Goal: Find specific page/section: Find specific page/section

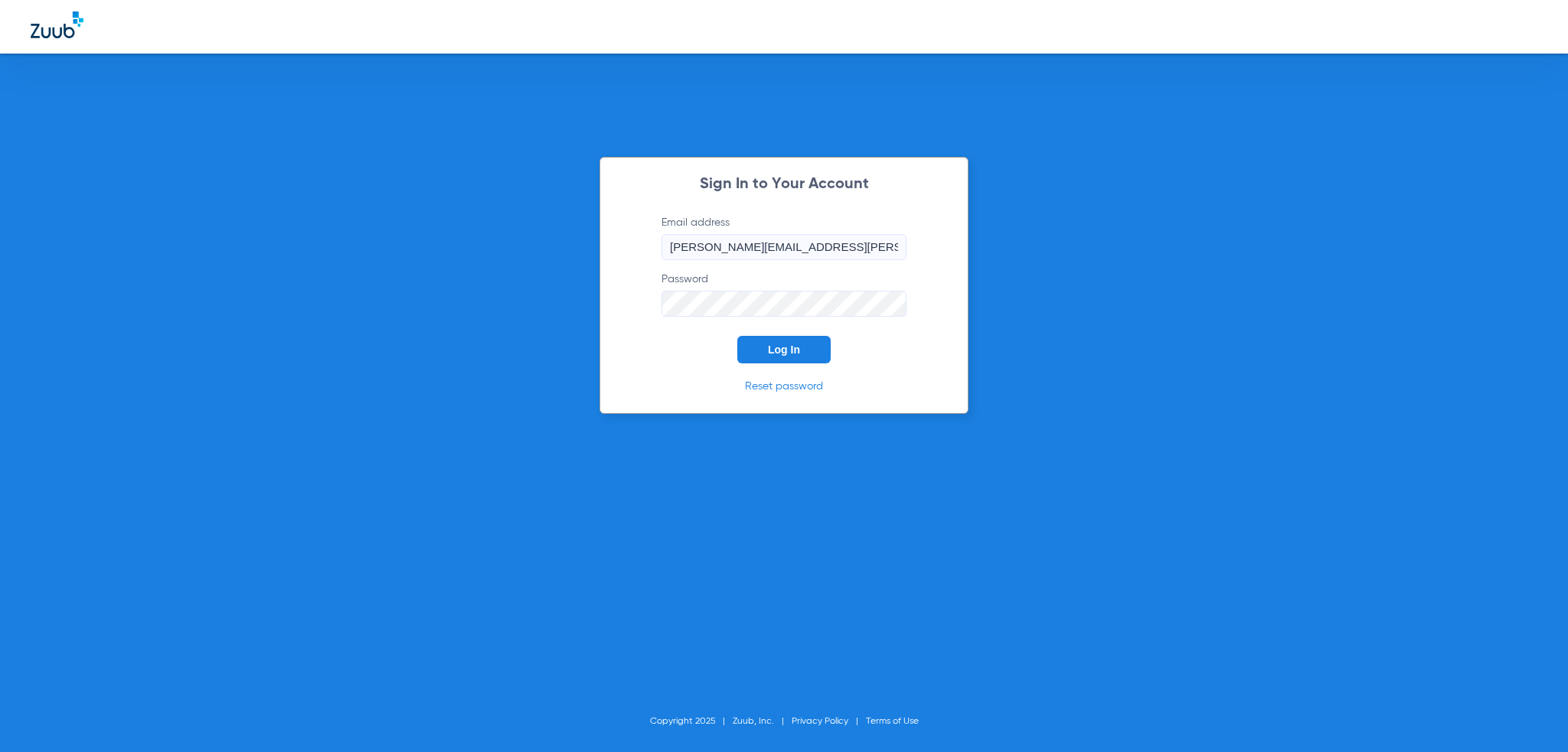
click at [769, 343] on button "Log In" at bounding box center [783, 350] width 93 height 28
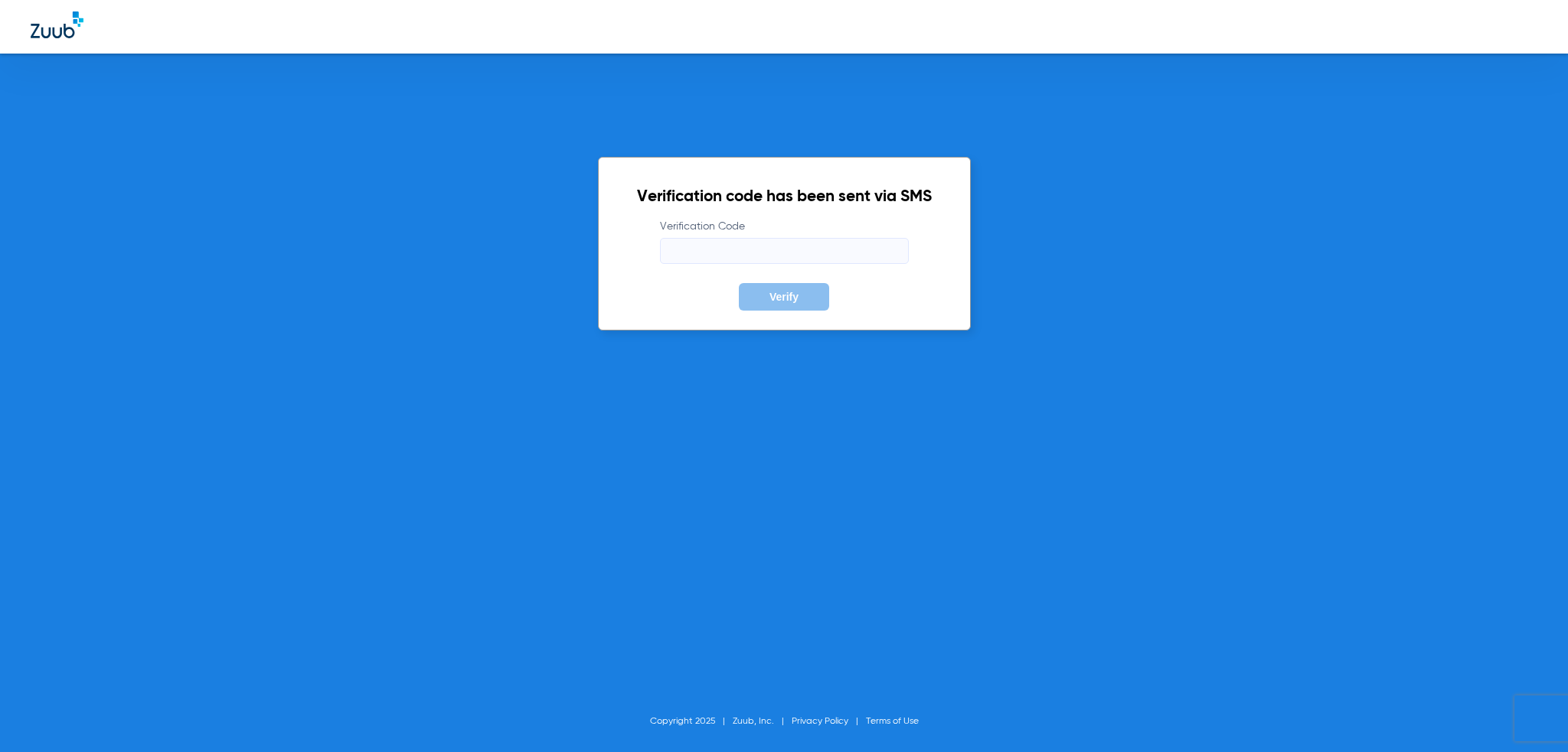
click at [808, 253] on input "Verification Code" at bounding box center [784, 251] width 249 height 26
type input "791396"
click at [739, 283] on button "Verify" at bounding box center [783, 297] width 90 height 28
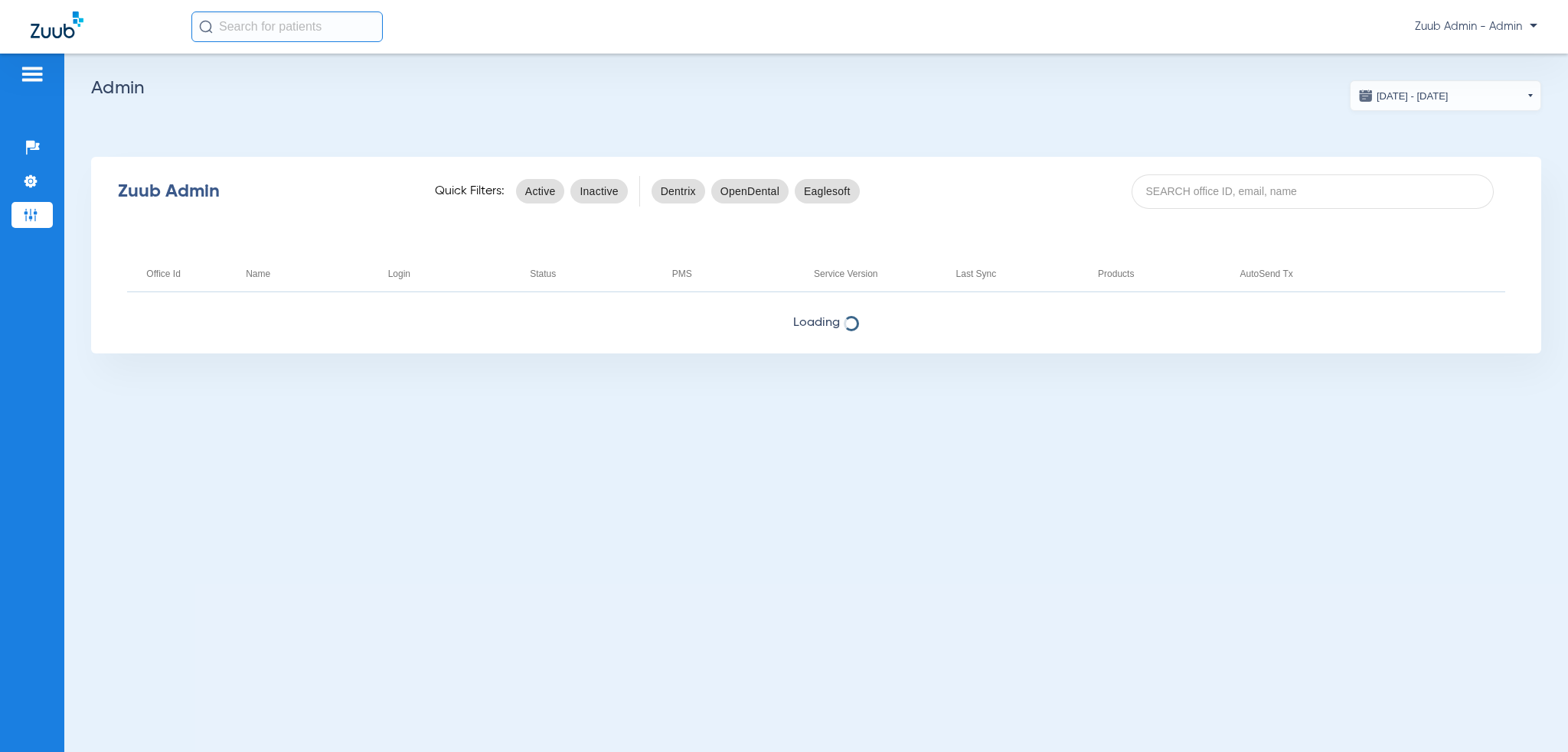
click at [1228, 163] on div "Zuub Admin Quick Filters: Active Inactive Dentrix OpenDental Eaglesoft" at bounding box center [816, 191] width 1450 height 61
click at [1228, 173] on div "Zuub Admin Quick Filters: Active Inactive Dentrix OpenDental Eaglesoft" at bounding box center [816, 191] width 1450 height 61
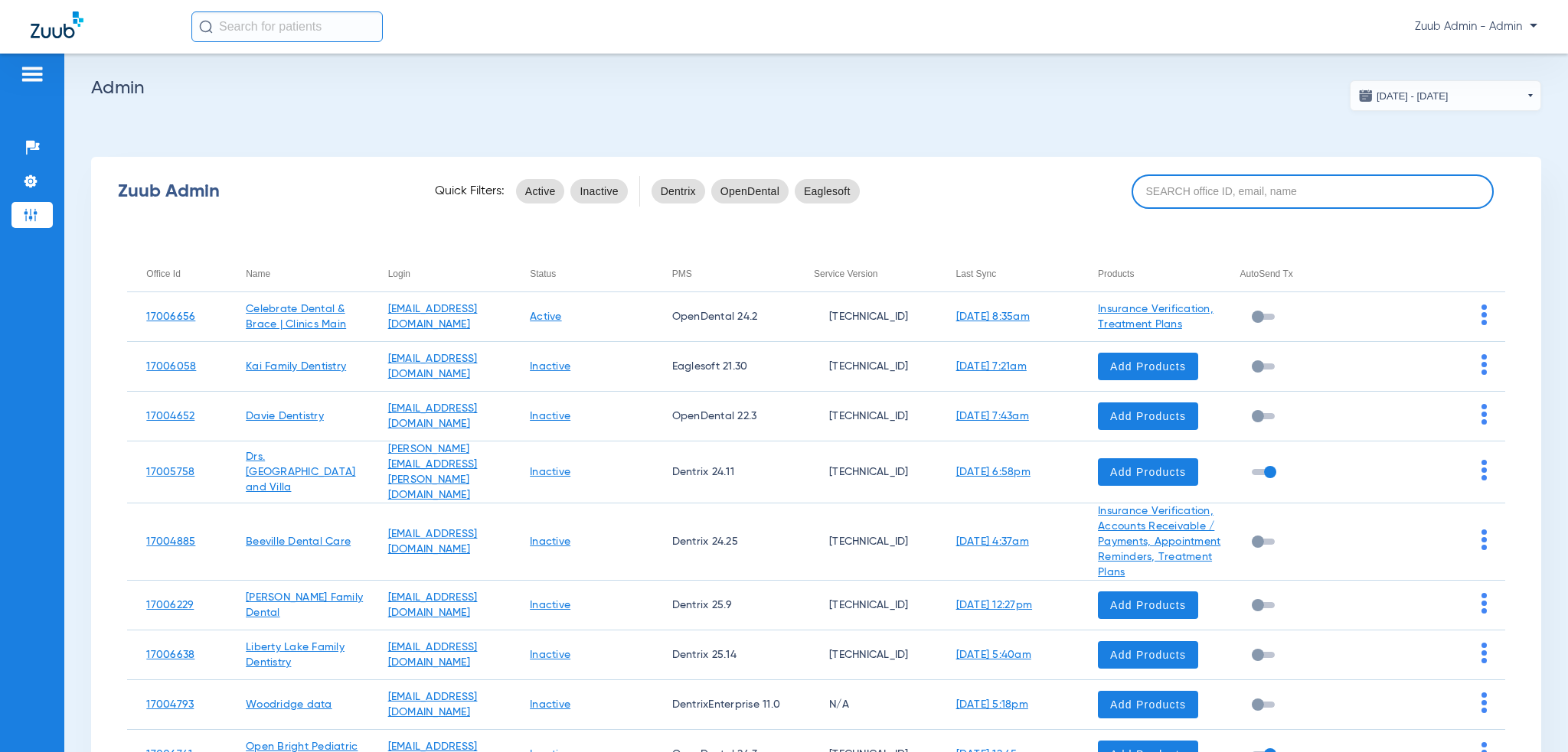
click at [1234, 197] on input at bounding box center [1313, 191] width 363 height 35
paste input "17007131"
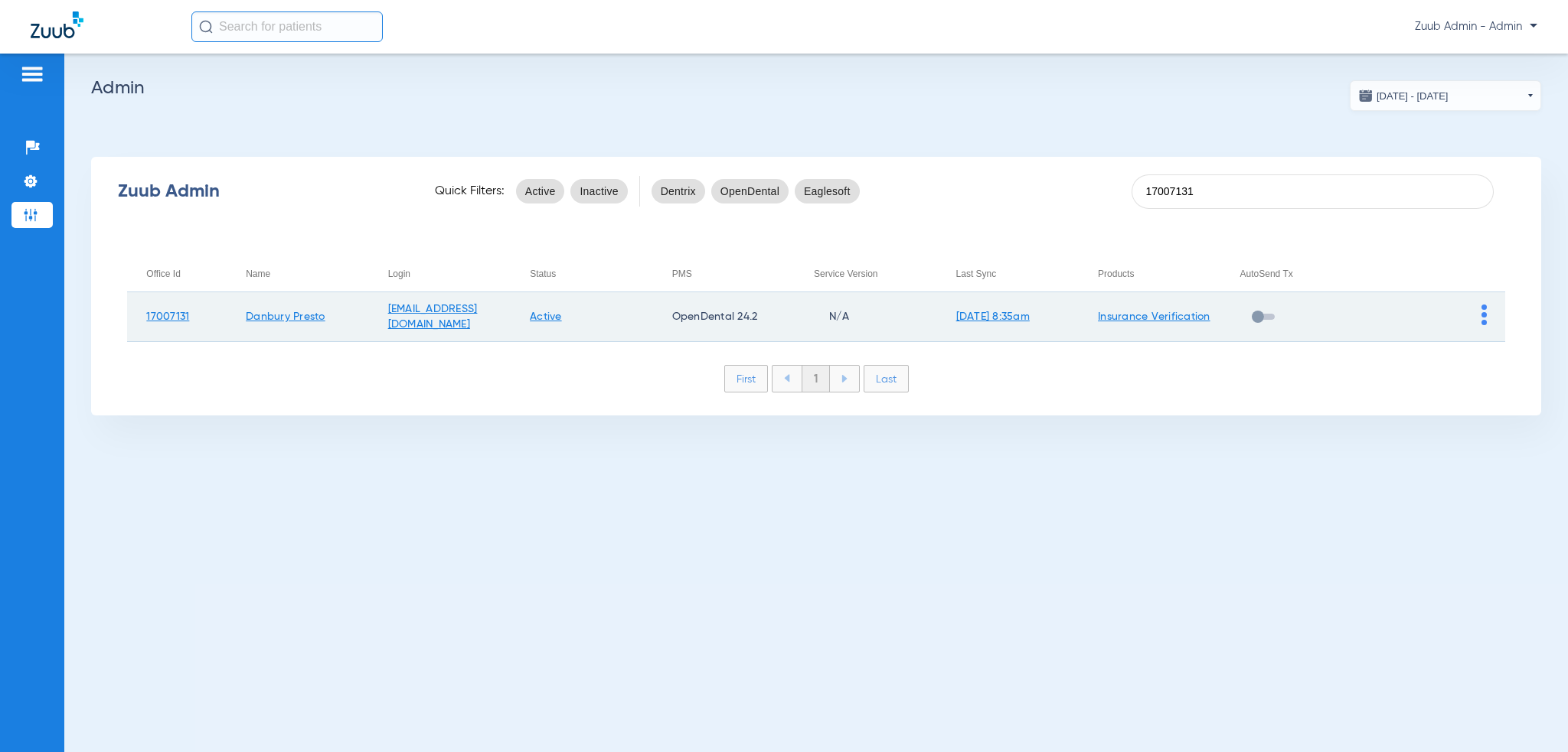
type input "17007131"
click at [1479, 317] on td at bounding box center [1434, 317] width 143 height 50
click at [1482, 317] on img at bounding box center [1484, 314] width 5 height 21
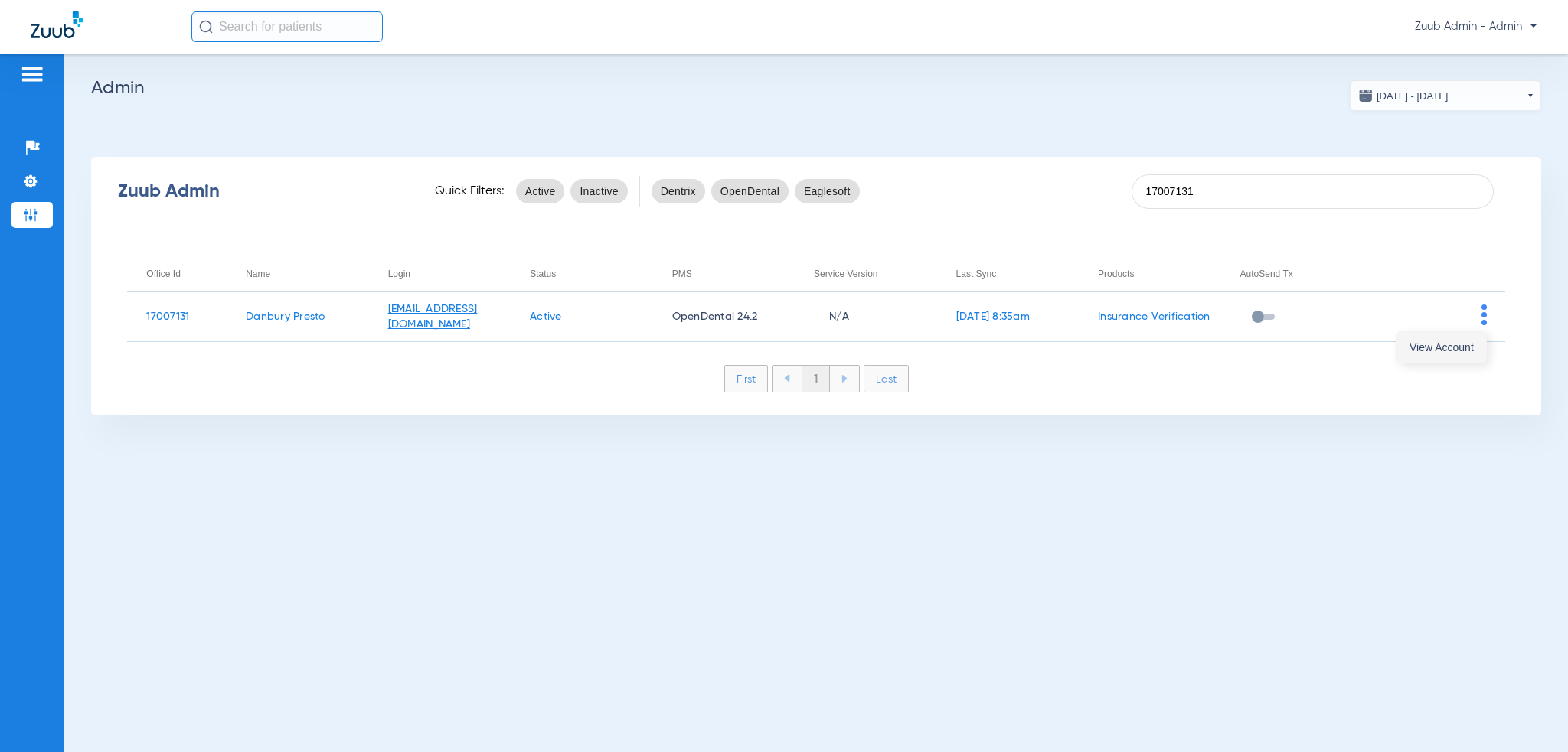
click at [1464, 342] on span "View Account" at bounding box center [1441, 347] width 64 height 11
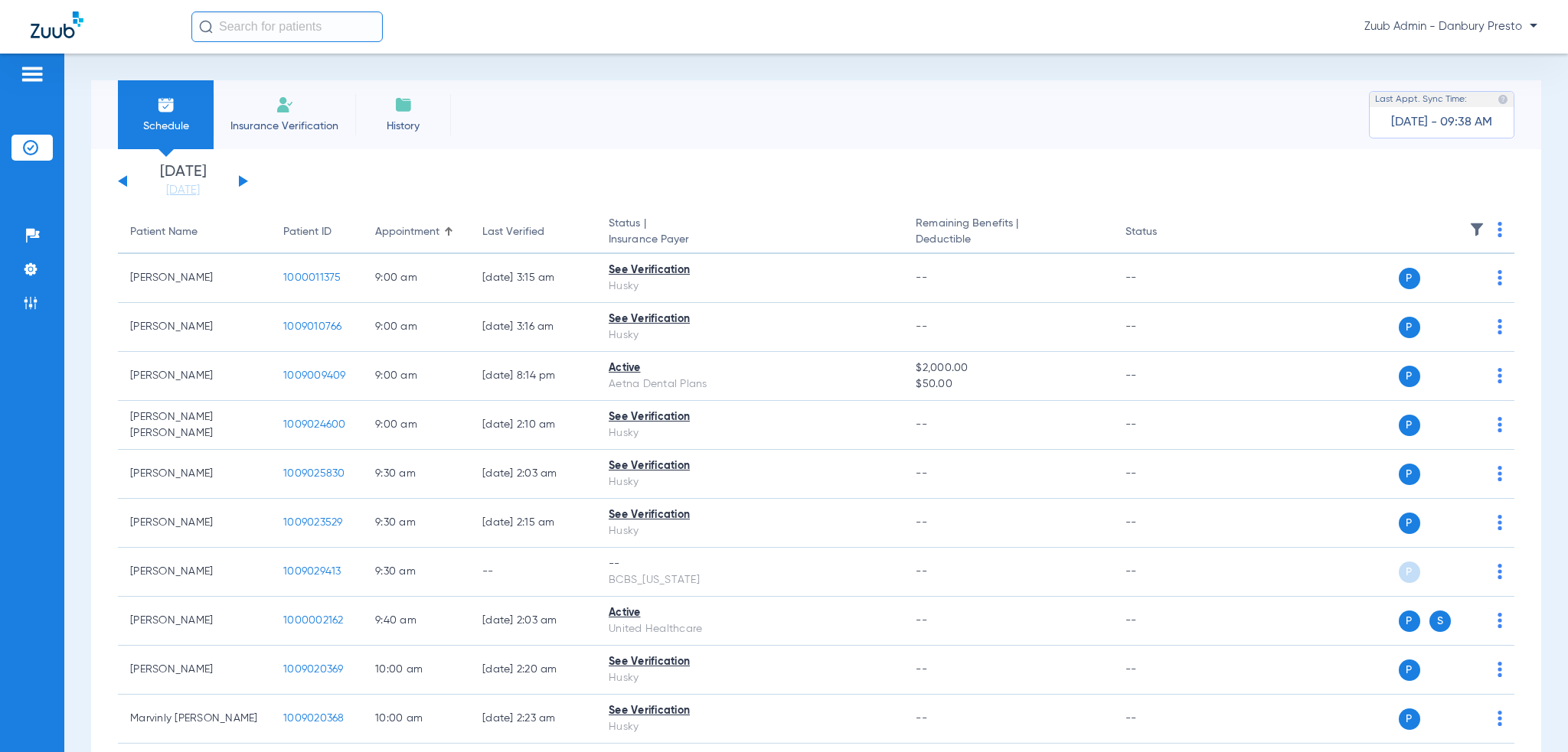
click at [129, 183] on div "[DATE] [DATE] [DATE] [DATE] [DATE] [DATE] [DATE] [DATE] [DATE] [DATE] [DATE] [D…" at bounding box center [183, 182] width 130 height 34
click at [126, 182] on button at bounding box center [123, 180] width 9 height 12
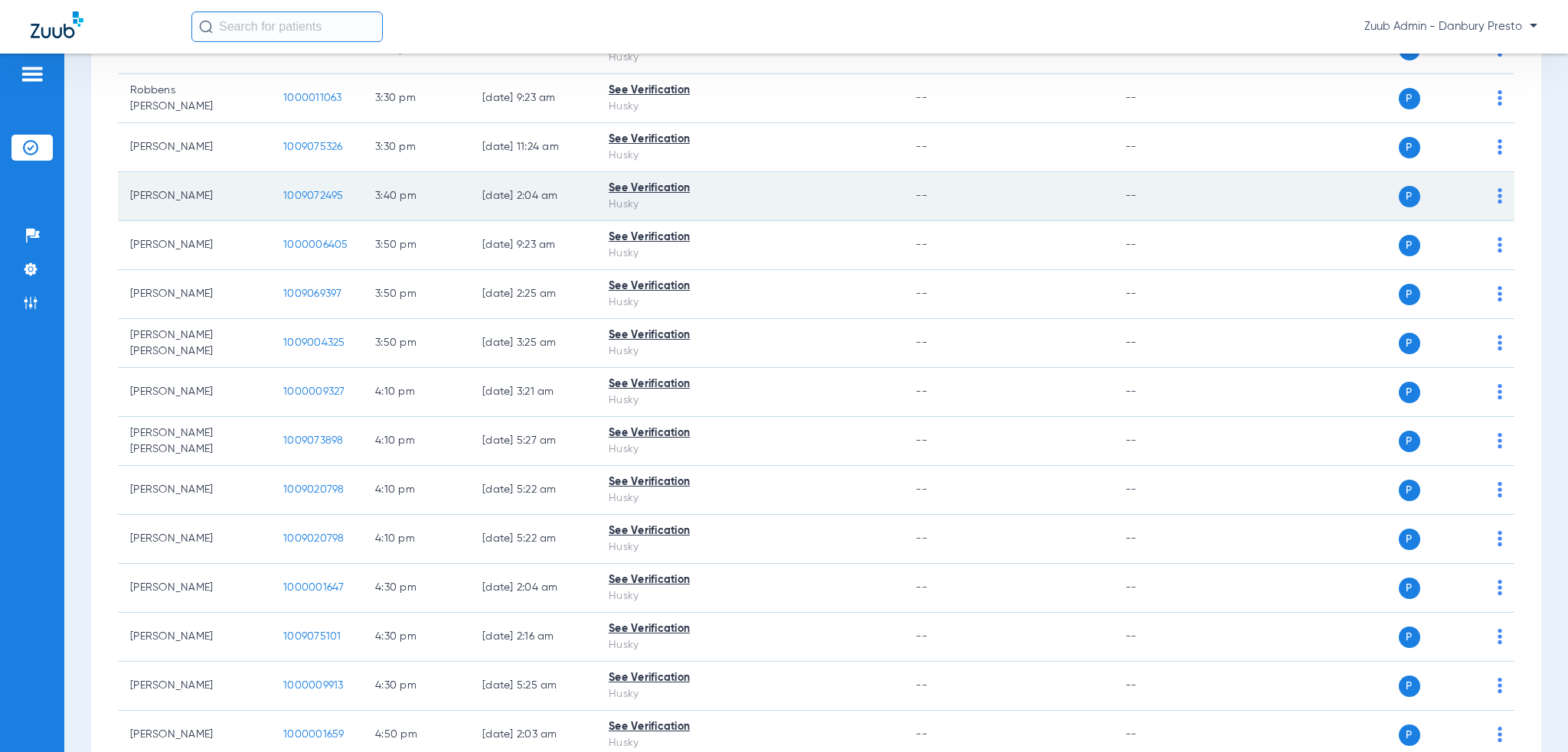
scroll to position [3688, 0]
